Goal: Task Accomplishment & Management: Use online tool/utility

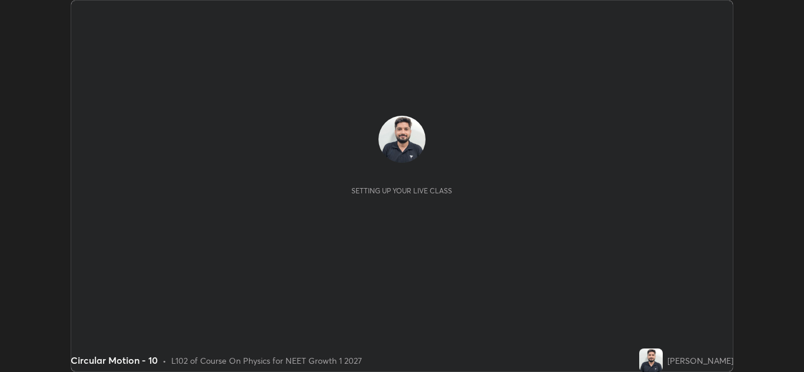
scroll to position [372, 804]
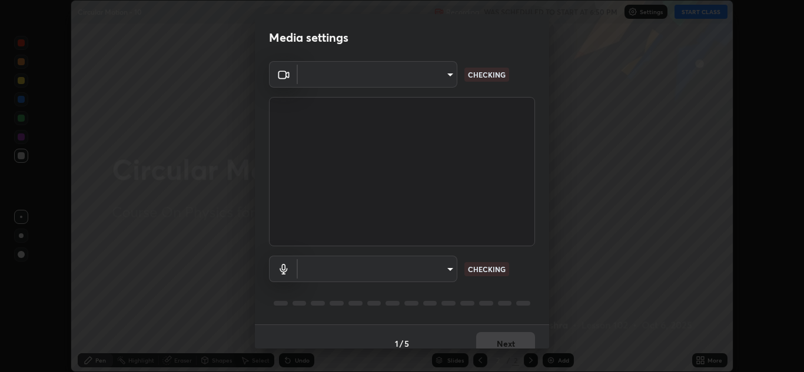
click at [450, 269] on body "Erase all Circular Motion - 10 Recording WAS SCHEDULED TO START AT 6:50 PM Sett…" at bounding box center [402, 186] width 804 height 372
type input "b632b45ffd38abdd59198549972216b0b56846c9a96ca02d214ec0deae62491c"
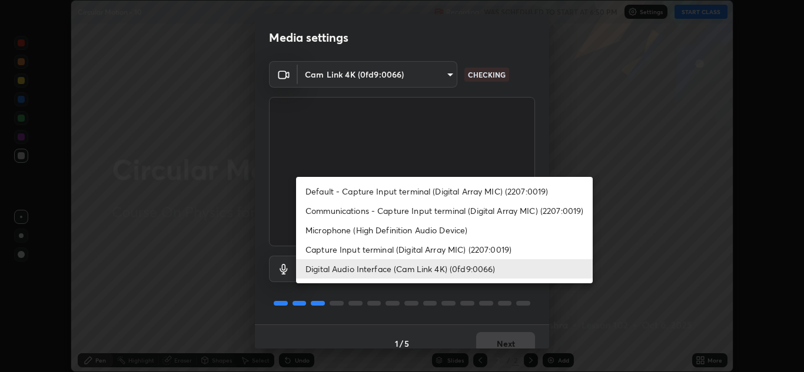
click at [407, 269] on li "Digital Audio Interface (Cam Link 4K) (0fd9:0066)" at bounding box center [444, 268] width 297 height 19
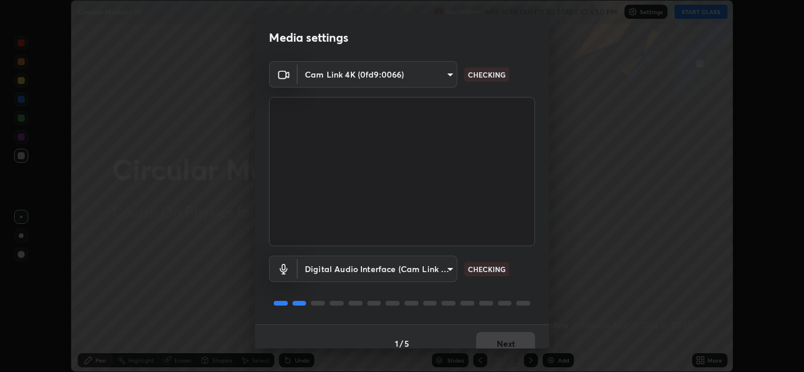
click at [428, 274] on body "Erase all Circular Motion - 10 Recording WAS SCHEDULED TO START AT 6:50 PM Sett…" at bounding box center [402, 186] width 804 height 372
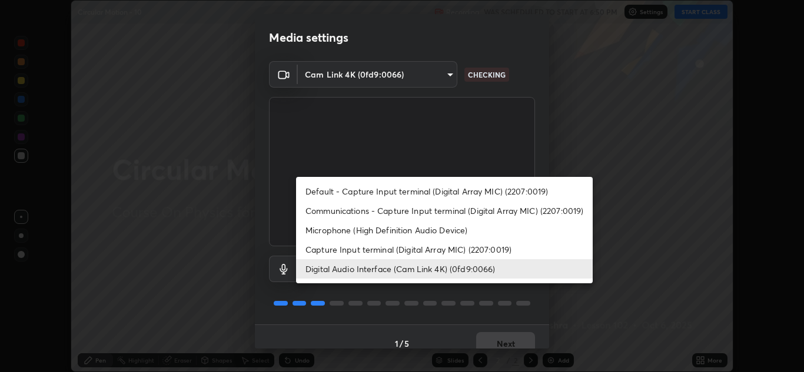
click at [409, 256] on li "Capture Input terminal (Digital Array MIC) (2207:0019)" at bounding box center [444, 249] width 297 height 19
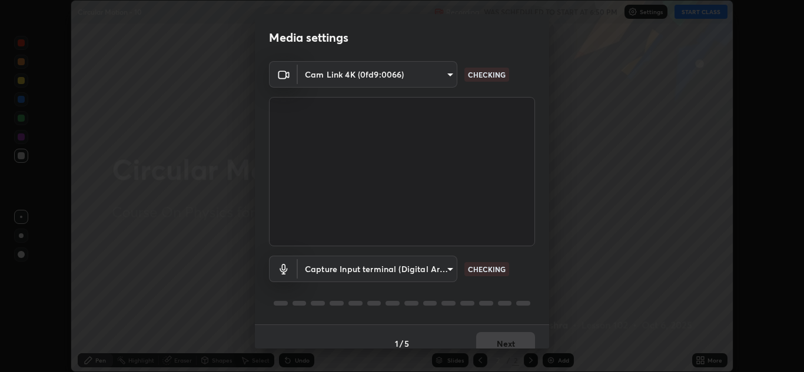
click at [420, 275] on body "Erase all Circular Motion - 10 Recording WAS SCHEDULED TO START AT 6:50 PM Sett…" at bounding box center [402, 186] width 804 height 372
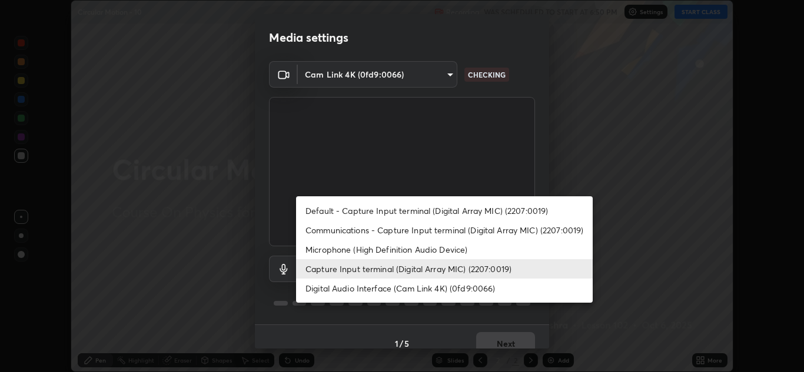
click at [411, 286] on li "Digital Audio Interface (Cam Link 4K) (0fd9:0066)" at bounding box center [444, 288] width 297 height 19
type input "982100a44dc612433311f36baf8083c9f9f1ec29e260bdb0d307f25265b6b0ac"
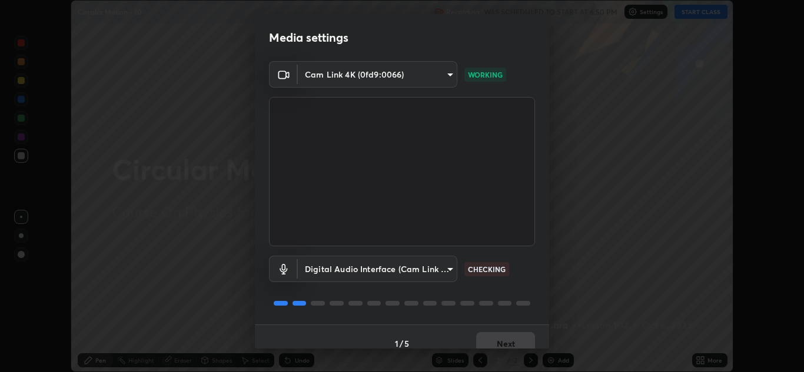
scroll to position [14, 0]
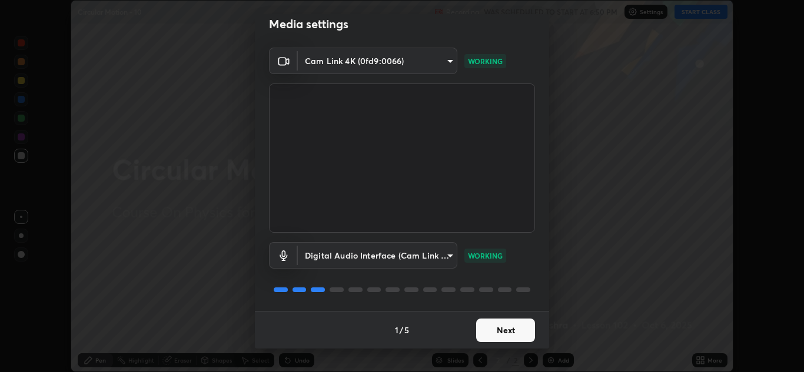
click at [509, 330] on button "Next" at bounding box center [505, 331] width 59 height 24
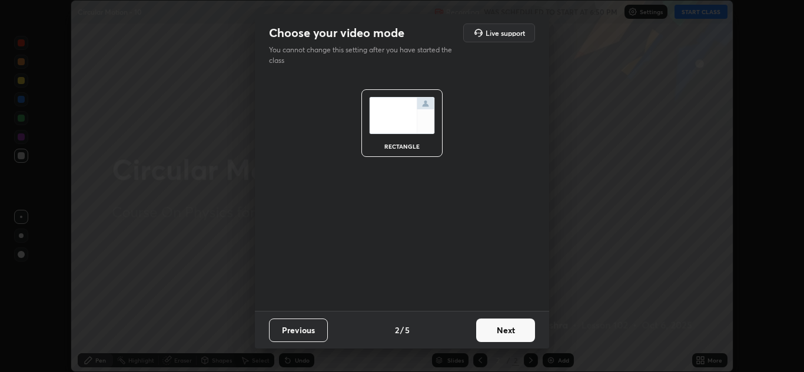
scroll to position [0, 0]
click at [511, 332] on button "Next" at bounding box center [505, 331] width 59 height 24
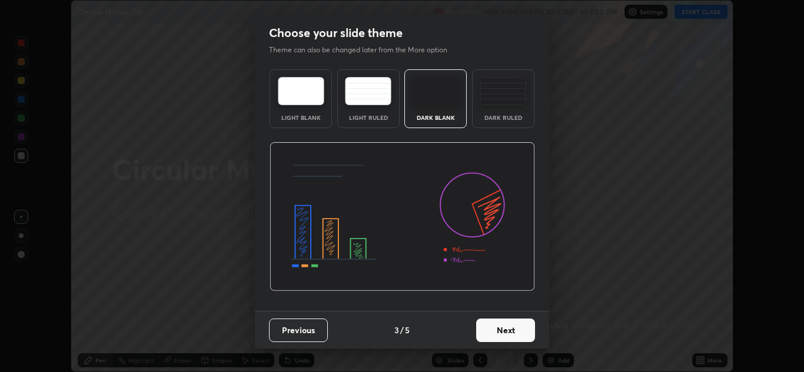
click at [516, 331] on button "Next" at bounding box center [505, 331] width 59 height 24
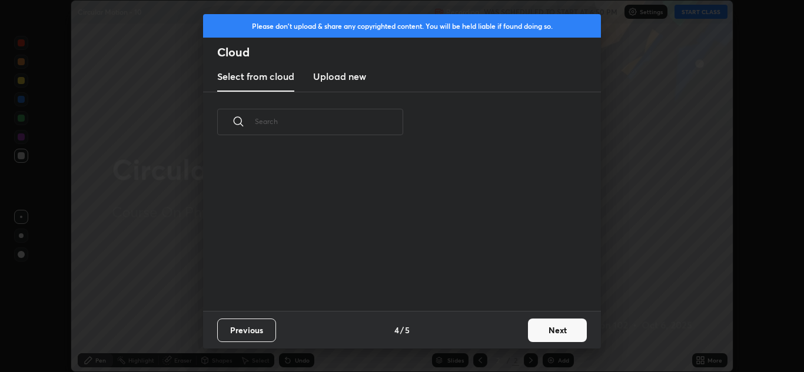
click at [541, 324] on button "Next" at bounding box center [557, 331] width 59 height 24
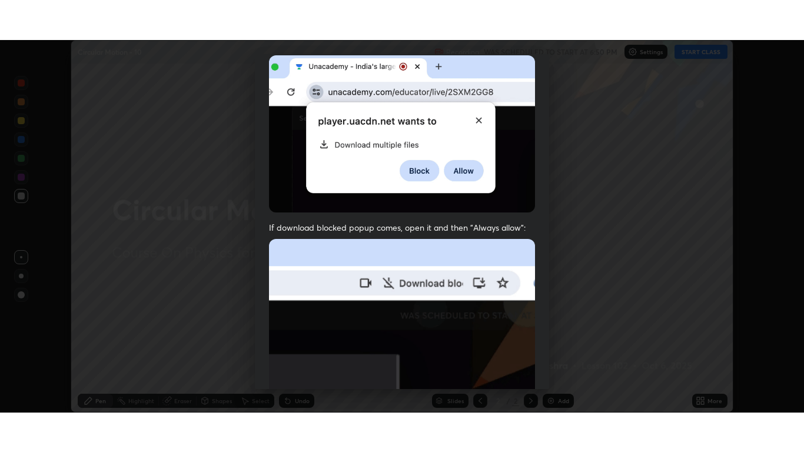
scroll to position [254, 0]
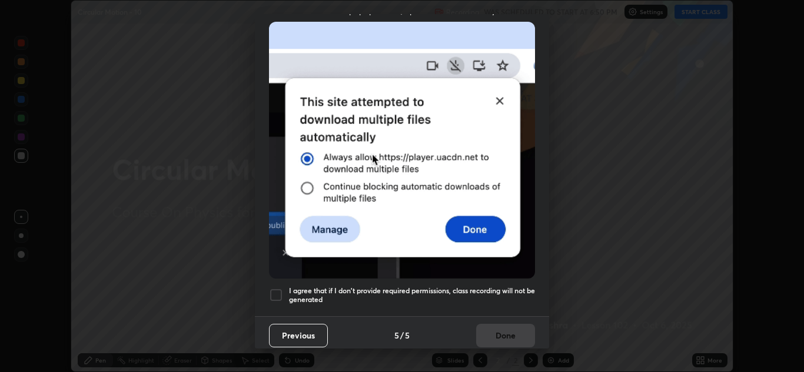
click at [408, 289] on h5 "I agree that if I don't provide required permissions, class recording will not …" at bounding box center [412, 296] width 246 height 18
click at [483, 330] on button "Done" at bounding box center [505, 336] width 59 height 24
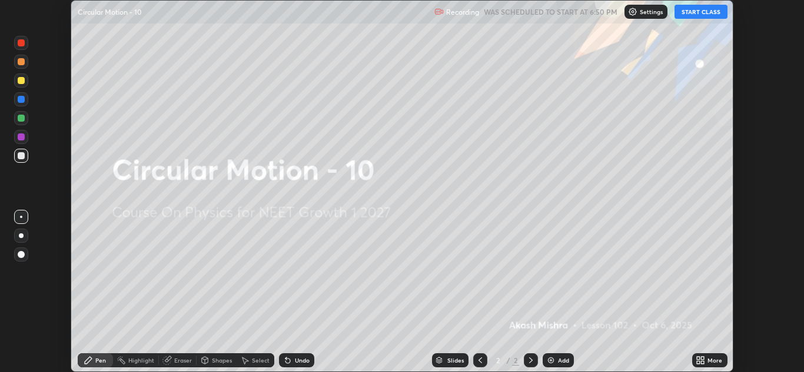
click at [703, 362] on icon at bounding box center [702, 362] width 3 height 3
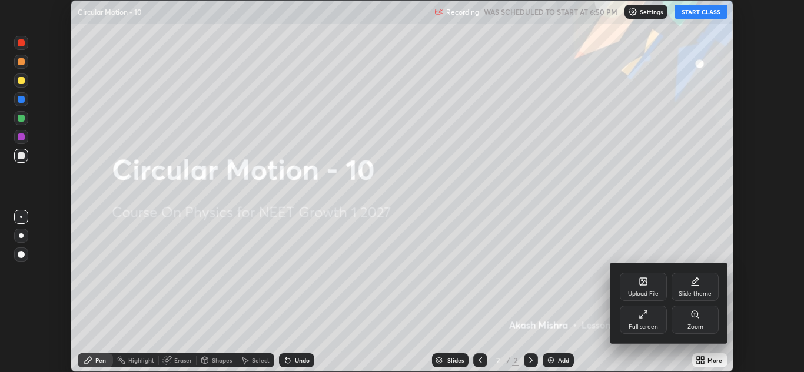
click at [647, 318] on icon at bounding box center [642, 314] width 9 height 9
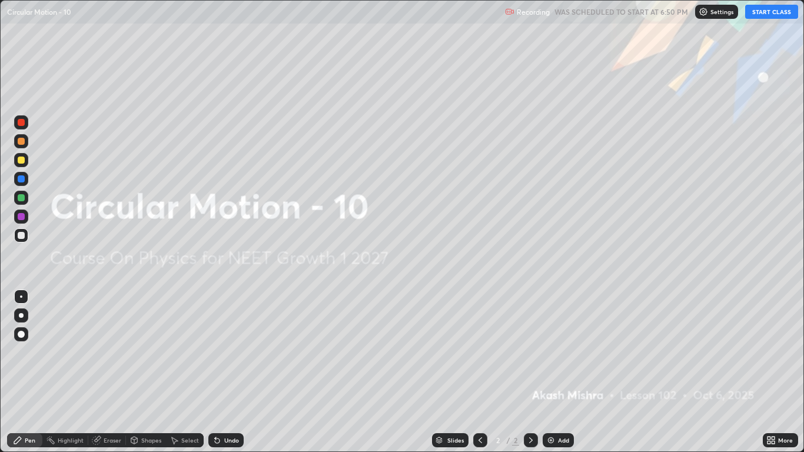
scroll to position [452, 804]
click at [763, 11] on button "START CLASS" at bounding box center [771, 12] width 53 height 14
click at [22, 161] on div at bounding box center [21, 160] width 7 height 7
click at [226, 372] on div "Undo" at bounding box center [231, 440] width 15 height 6
click at [228, 372] on div "Undo" at bounding box center [231, 440] width 15 height 6
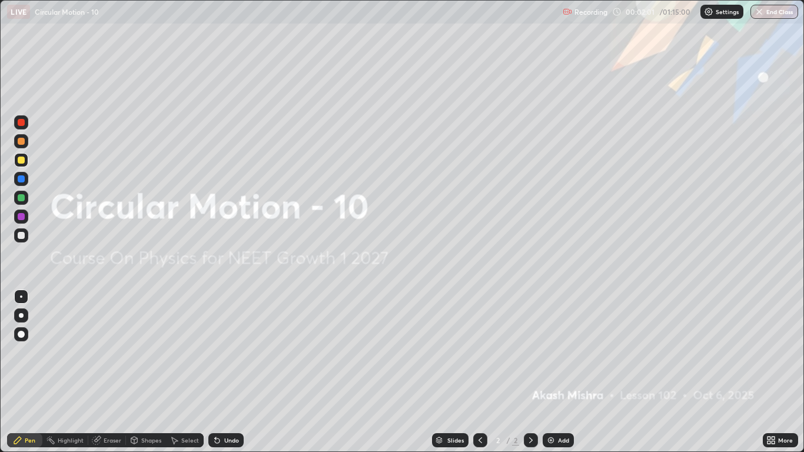
click at [22, 315] on div at bounding box center [21, 315] width 5 height 5
click at [559, 372] on div "Add" at bounding box center [558, 440] width 31 height 14
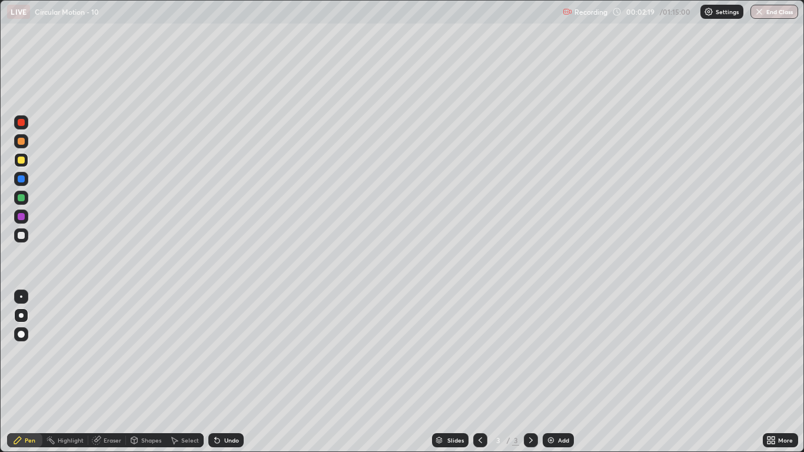
click at [26, 234] on div at bounding box center [21, 235] width 14 height 14
click at [22, 161] on div at bounding box center [21, 160] width 7 height 7
click at [22, 237] on div at bounding box center [21, 235] width 7 height 7
click at [227, 372] on div "Undo" at bounding box center [231, 440] width 15 height 6
click at [22, 161] on div at bounding box center [21, 160] width 7 height 7
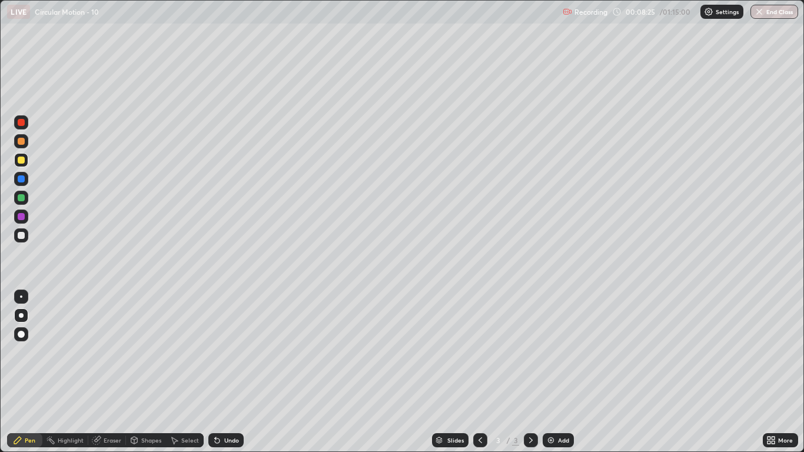
click at [25, 234] on div at bounding box center [21, 235] width 14 height 14
click at [223, 372] on div "Undo" at bounding box center [225, 440] width 35 height 14
click at [21, 164] on div at bounding box center [21, 160] width 14 height 14
click at [24, 237] on div at bounding box center [21, 235] width 7 height 7
click at [24, 142] on div at bounding box center [21, 141] width 7 height 7
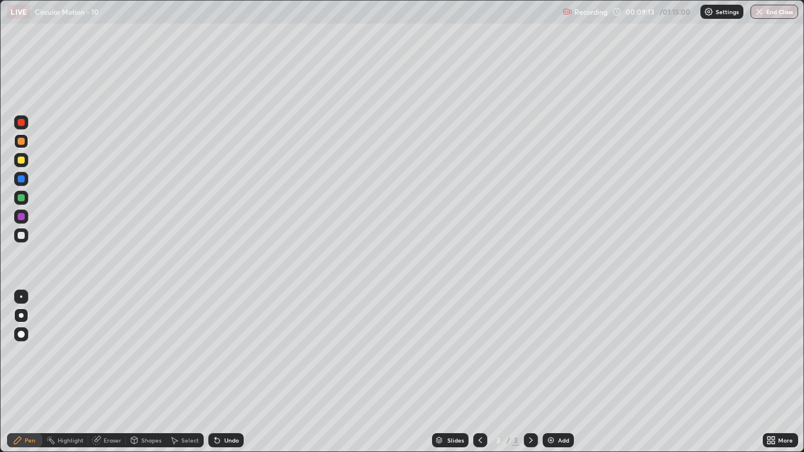
click at [22, 237] on div at bounding box center [21, 235] width 7 height 7
click at [229, 372] on div "Undo" at bounding box center [225, 440] width 35 height 14
click at [19, 199] on div at bounding box center [21, 197] width 7 height 7
click at [219, 372] on icon at bounding box center [216, 439] width 9 height 9
click at [224, 372] on div "Undo" at bounding box center [231, 440] width 15 height 6
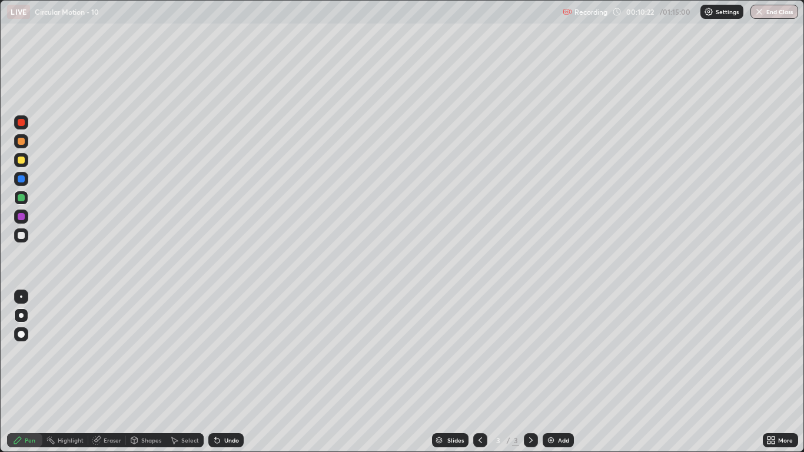
click at [227, 372] on div "Undo" at bounding box center [225, 440] width 35 height 14
click at [224, 372] on div "Undo" at bounding box center [231, 440] width 15 height 6
click at [22, 235] on div at bounding box center [21, 235] width 7 height 7
click at [28, 144] on div at bounding box center [21, 141] width 14 height 14
click at [22, 199] on div at bounding box center [21, 197] width 7 height 7
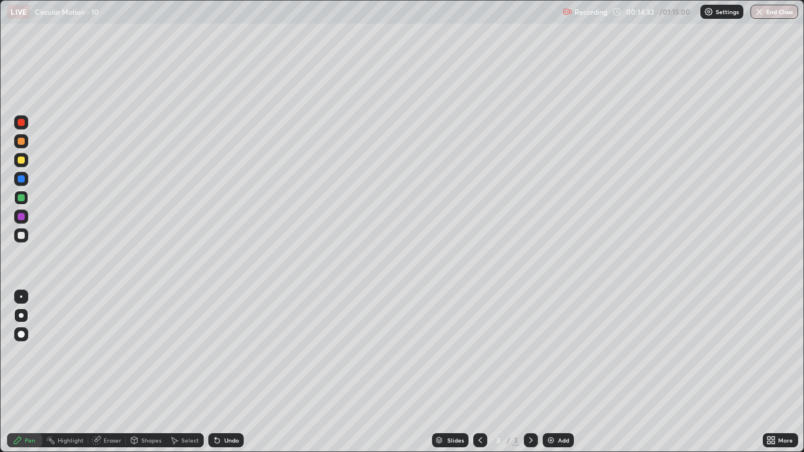
click at [111, 372] on div "Eraser" at bounding box center [107, 440] width 38 height 14
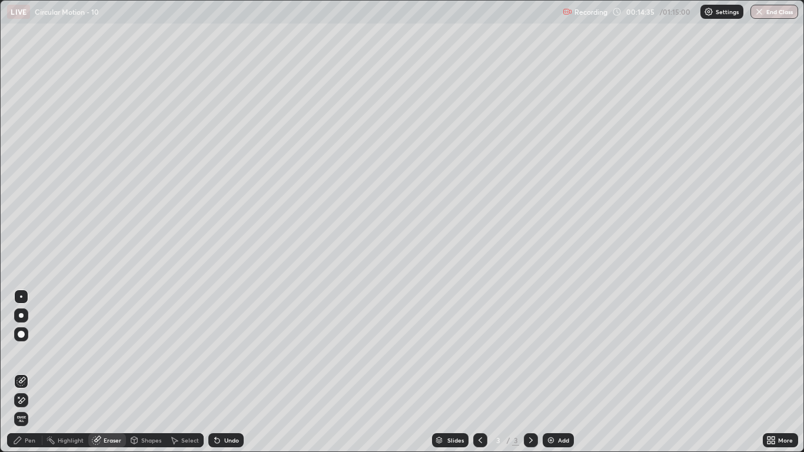
click at [28, 372] on div "Pen" at bounding box center [30, 440] width 11 height 6
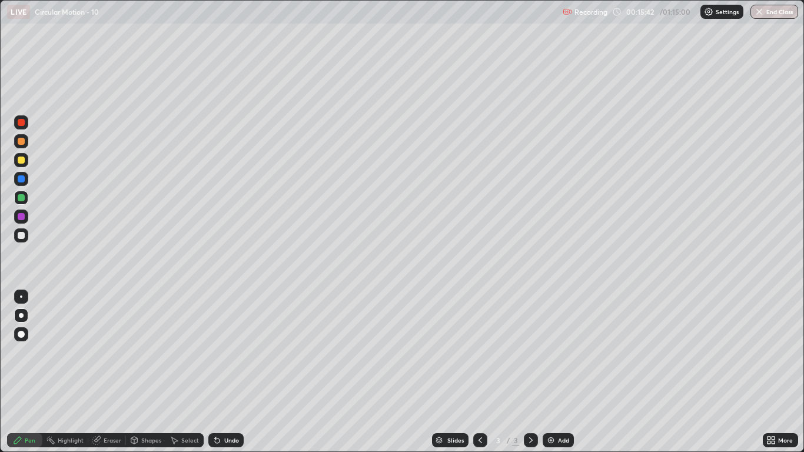
click at [291, 372] on div "Slides 3 / 3 Add" at bounding box center [503, 440] width 518 height 24
click at [325, 372] on div "Slides 3 / 3 Add" at bounding box center [503, 440] width 518 height 24
click at [348, 372] on div "Slides 3 / 3 Add" at bounding box center [503, 440] width 518 height 24
click at [21, 142] on div at bounding box center [21, 141] width 7 height 7
click at [553, 372] on img at bounding box center [550, 439] width 9 height 9
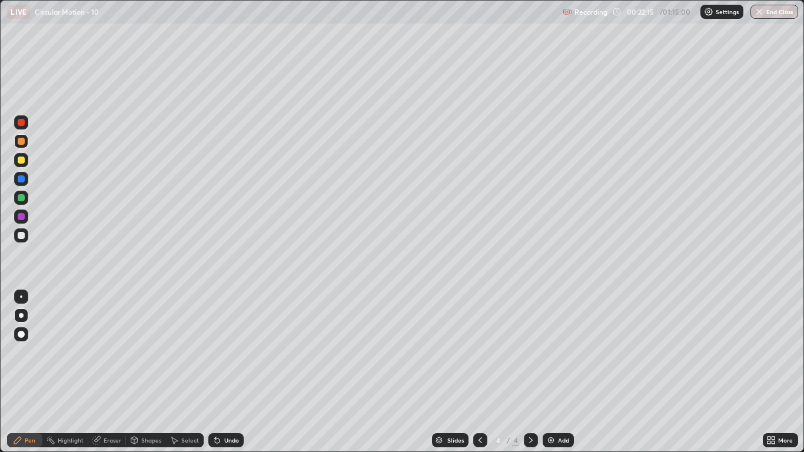
click at [26, 235] on div at bounding box center [21, 235] width 14 height 14
click at [222, 372] on div "Undo" at bounding box center [225, 440] width 35 height 14
click at [108, 372] on div "Eraser" at bounding box center [113, 440] width 18 height 6
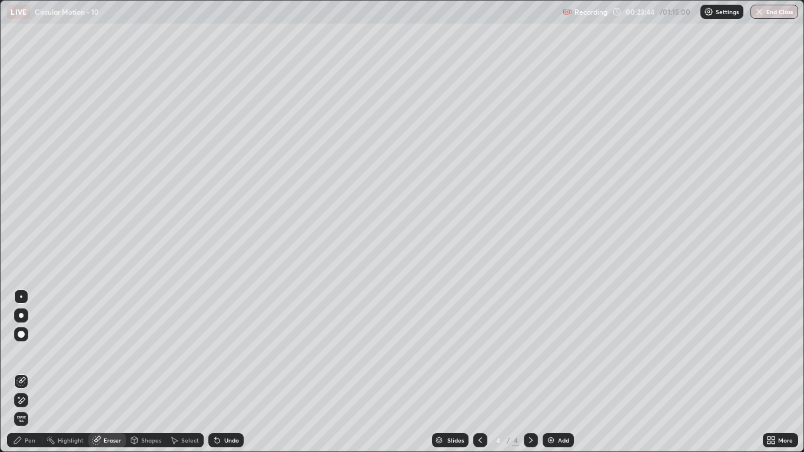
click at [24, 372] on div "Pen" at bounding box center [24, 440] width 35 height 14
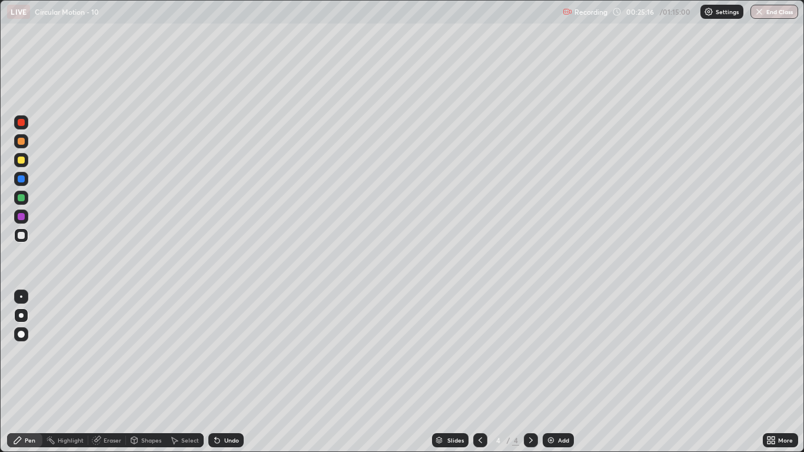
click at [28, 159] on div at bounding box center [21, 160] width 14 height 14
click at [567, 372] on div "Add" at bounding box center [563, 440] width 11 height 6
click at [28, 237] on div at bounding box center [21, 235] width 14 height 14
click at [21, 161] on div at bounding box center [21, 160] width 7 height 7
click at [23, 142] on div at bounding box center [21, 141] width 7 height 7
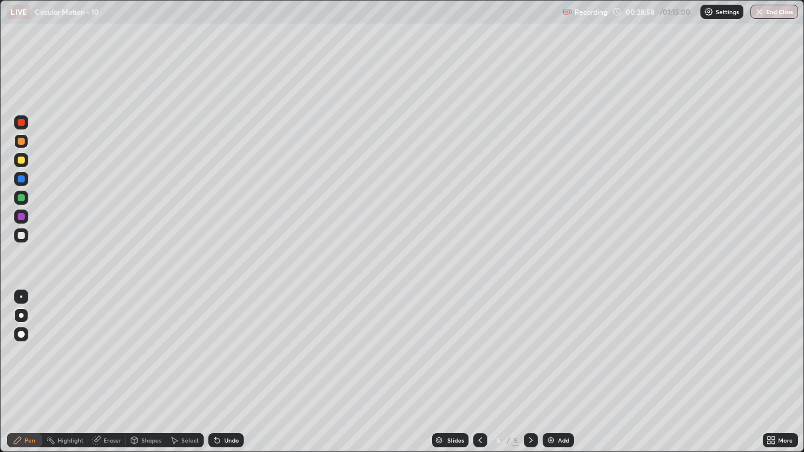
click at [22, 236] on div at bounding box center [21, 235] width 7 height 7
click at [215, 372] on icon at bounding box center [215, 437] width 1 height 1
click at [217, 372] on icon at bounding box center [216, 439] width 9 height 9
click at [224, 372] on div "Undo" at bounding box center [231, 440] width 15 height 6
click at [226, 372] on div "Undo" at bounding box center [225, 440] width 35 height 14
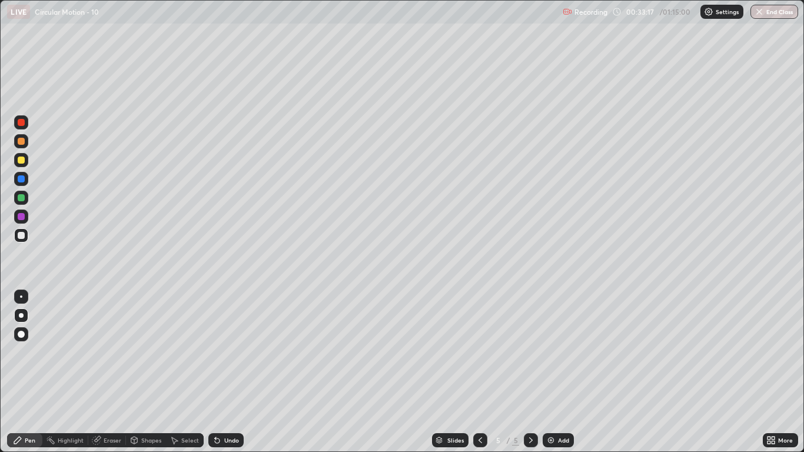
click at [563, 372] on div "Add" at bounding box center [563, 440] width 11 height 6
click at [19, 236] on div at bounding box center [21, 235] width 7 height 7
click at [217, 372] on div "Undo" at bounding box center [225, 440] width 35 height 14
click at [222, 372] on div "Undo" at bounding box center [225, 440] width 35 height 14
click at [22, 162] on div at bounding box center [21, 160] width 7 height 7
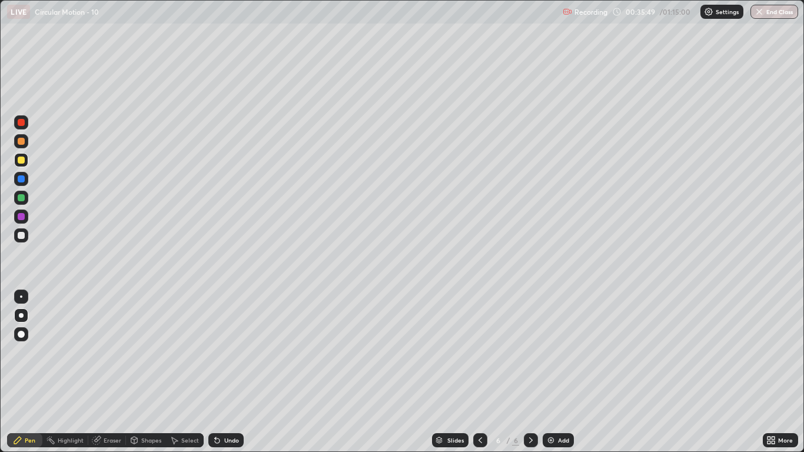
click at [25, 143] on div at bounding box center [21, 141] width 14 height 14
click at [565, 372] on div "Add" at bounding box center [563, 440] width 11 height 6
click at [153, 372] on div "Shapes" at bounding box center [151, 440] width 20 height 6
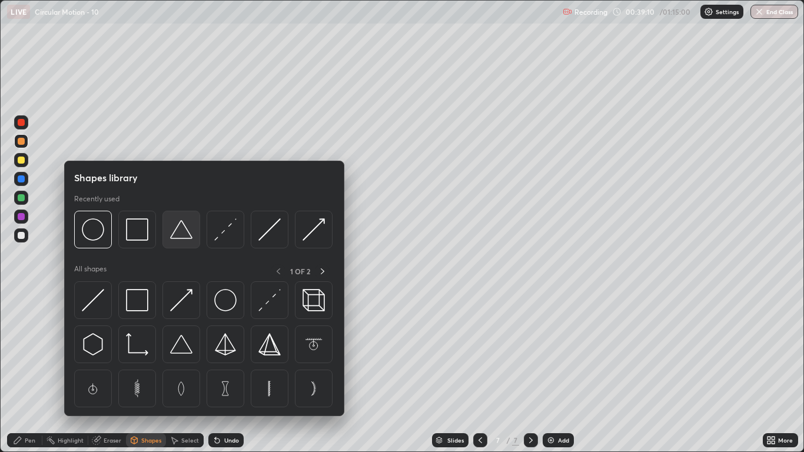
click at [179, 225] on img at bounding box center [181, 229] width 22 height 22
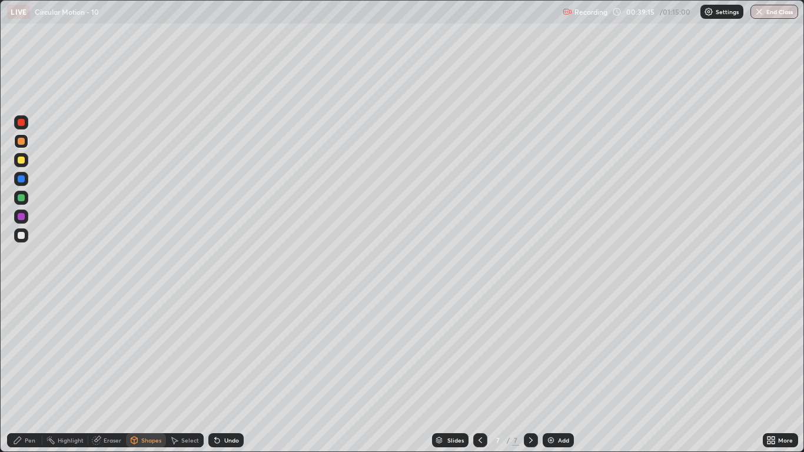
click at [222, 372] on div "Undo" at bounding box center [225, 440] width 35 height 14
click at [25, 234] on div at bounding box center [21, 235] width 14 height 14
click at [28, 372] on div "Pen" at bounding box center [24, 440] width 35 height 14
click at [23, 161] on div at bounding box center [21, 160] width 7 height 7
click at [22, 241] on div at bounding box center [21, 235] width 14 height 14
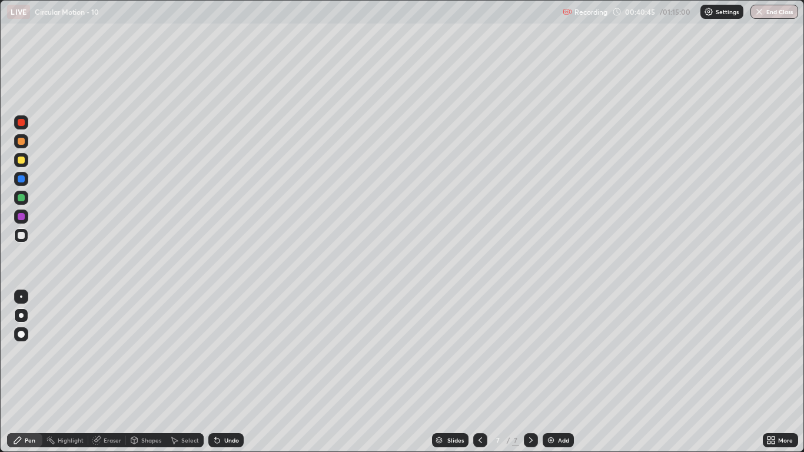
click at [20, 142] on div at bounding box center [21, 141] width 7 height 7
click at [19, 199] on div at bounding box center [21, 197] width 7 height 7
click at [237, 372] on div "Undo" at bounding box center [231, 440] width 15 height 6
click at [238, 372] on div "Undo" at bounding box center [225, 440] width 35 height 14
click at [560, 372] on div "Add" at bounding box center [563, 440] width 11 height 6
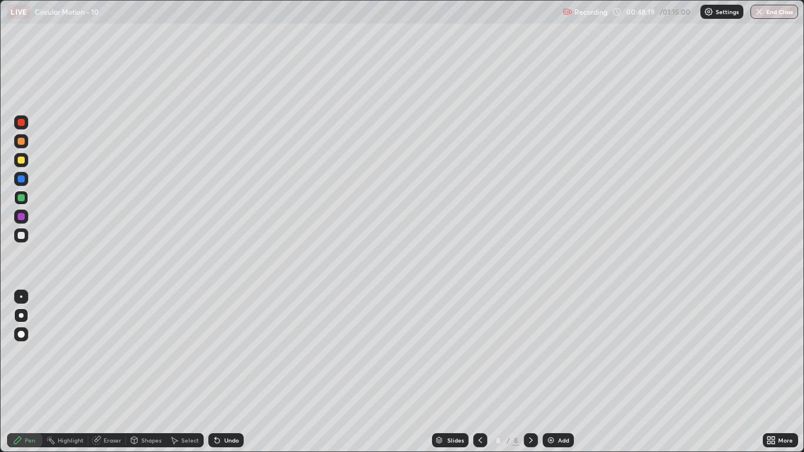
click at [23, 235] on div at bounding box center [21, 235] width 7 height 7
click at [147, 372] on div "Shapes" at bounding box center [151, 440] width 20 height 6
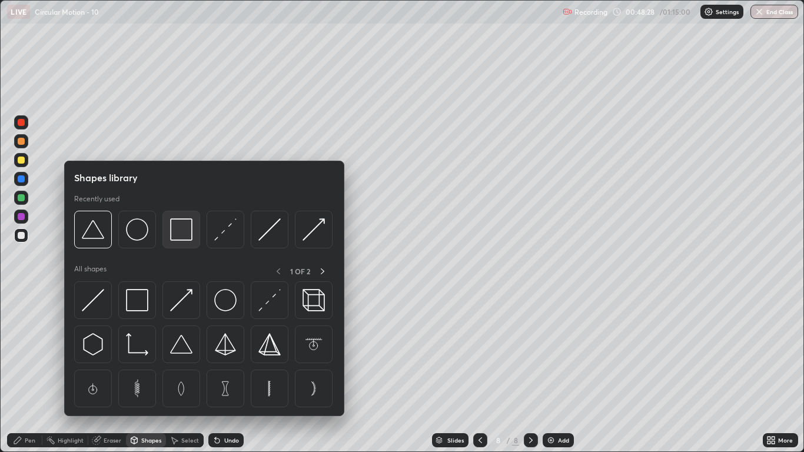
click at [175, 233] on img at bounding box center [181, 229] width 22 height 22
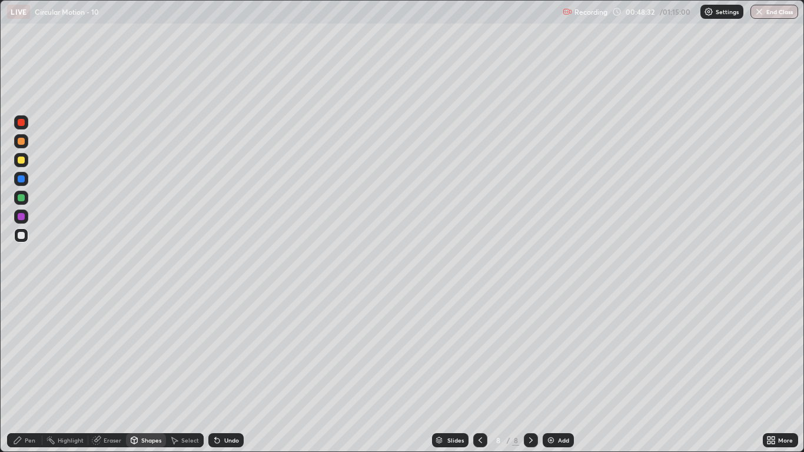
click at [31, 372] on div "Pen" at bounding box center [24, 440] width 35 height 14
click at [22, 160] on div at bounding box center [21, 160] width 7 height 7
click at [228, 372] on div "Undo" at bounding box center [225, 440] width 35 height 14
click at [232, 372] on div "Undo" at bounding box center [231, 440] width 15 height 6
click at [225, 372] on div "Undo" at bounding box center [231, 440] width 15 height 6
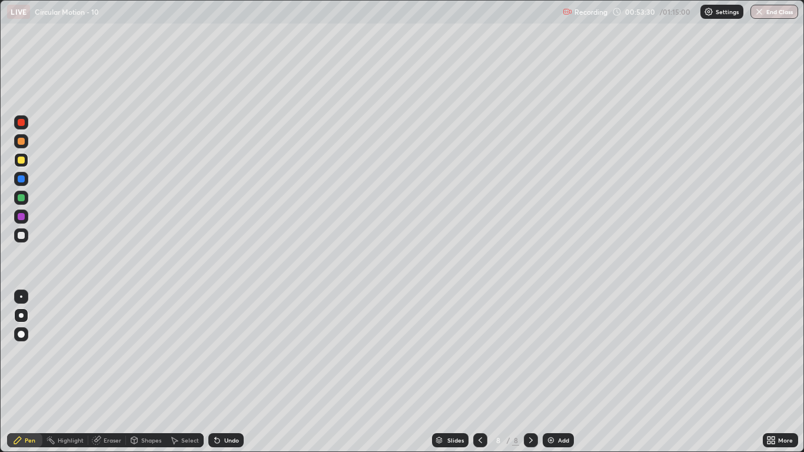
click at [22, 141] on div at bounding box center [21, 141] width 7 height 7
click at [23, 235] on div at bounding box center [21, 235] width 7 height 7
click at [554, 372] on div "Add" at bounding box center [558, 440] width 31 height 14
click at [26, 239] on div at bounding box center [21, 235] width 14 height 14
click at [25, 165] on div at bounding box center [21, 160] width 14 height 14
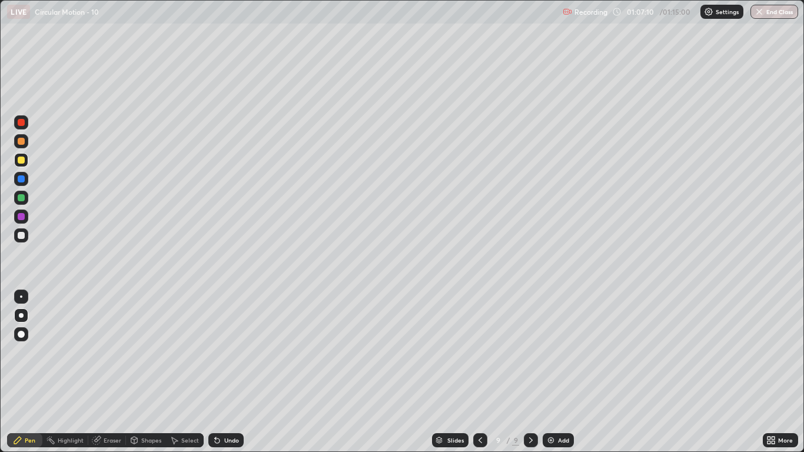
click at [765, 18] on button "End Class" at bounding box center [774, 12] width 48 height 14
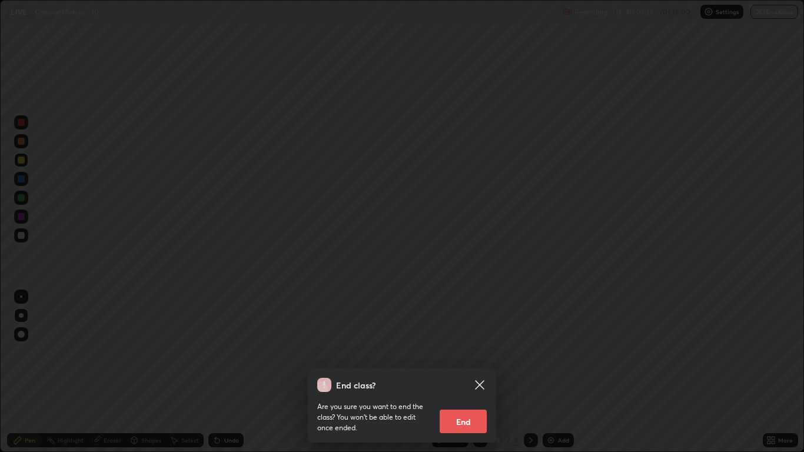
click at [467, 372] on button "End" at bounding box center [463, 422] width 47 height 24
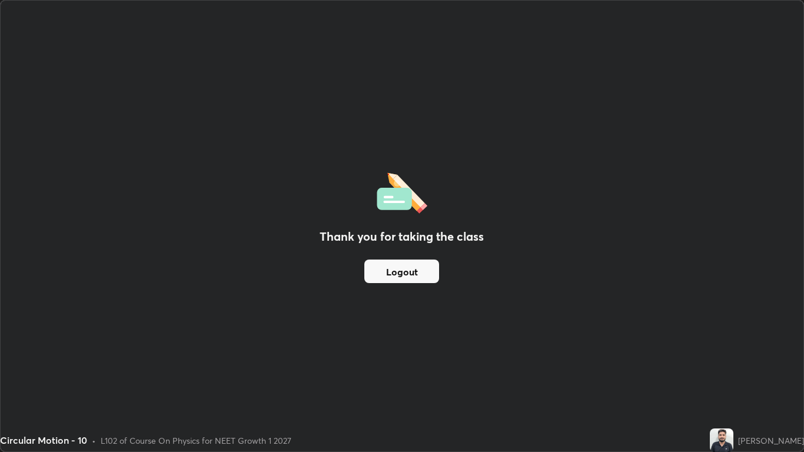
click at [411, 277] on button "Logout" at bounding box center [401, 271] width 75 height 24
